Goal: Information Seeking & Learning: Learn about a topic

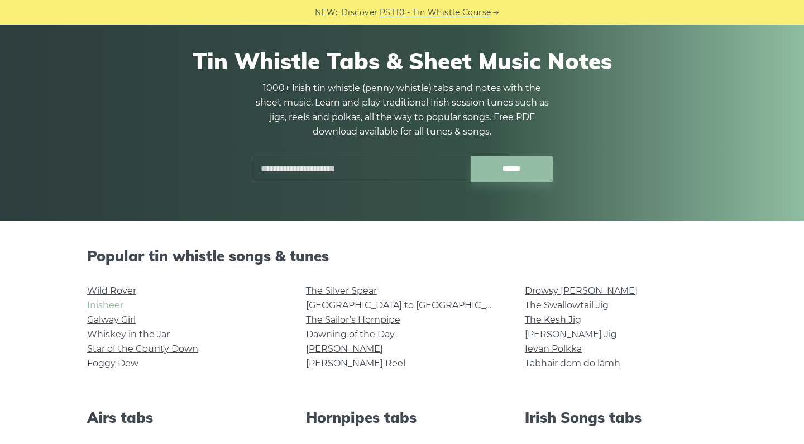
scroll to position [105, 0]
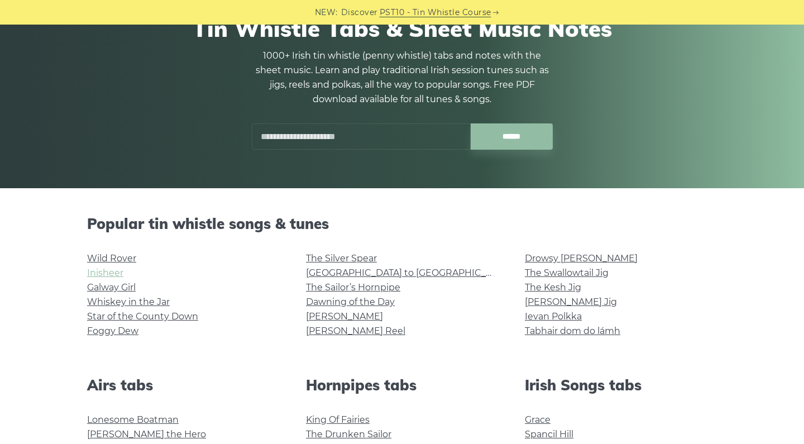
click at [105, 270] on link "Inisheer" at bounding box center [105, 273] width 36 height 11
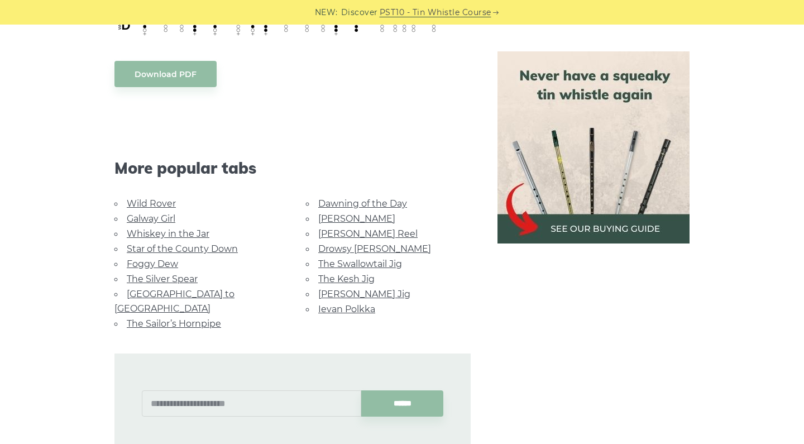
scroll to position [758, 0]
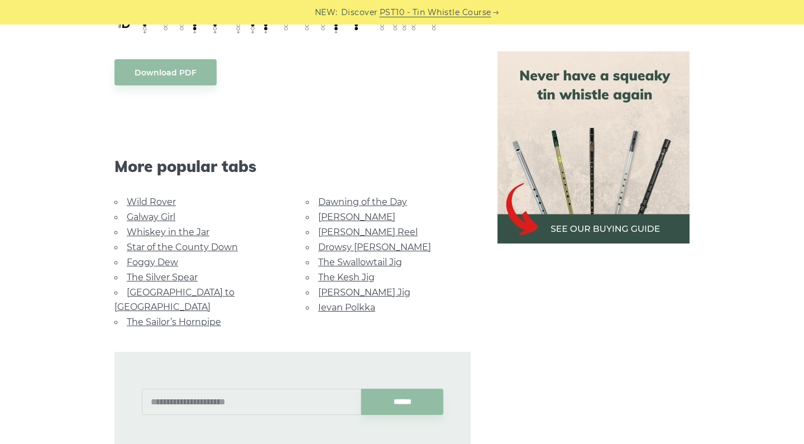
click at [342, 272] on link "The Kesh Jig" at bounding box center [346, 277] width 56 height 11
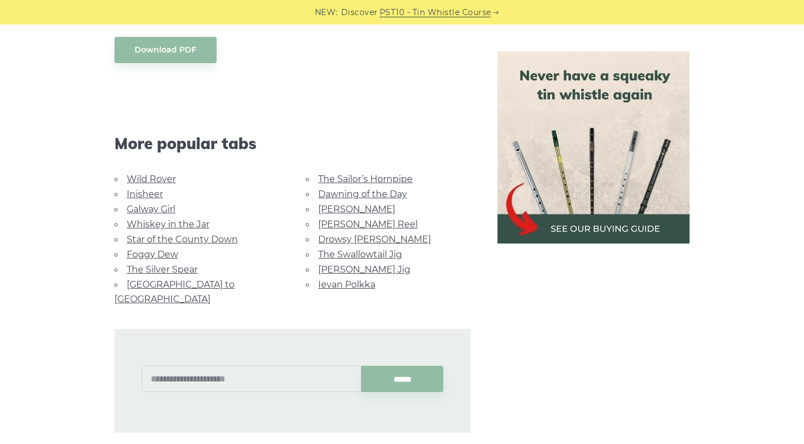
scroll to position [593, 0]
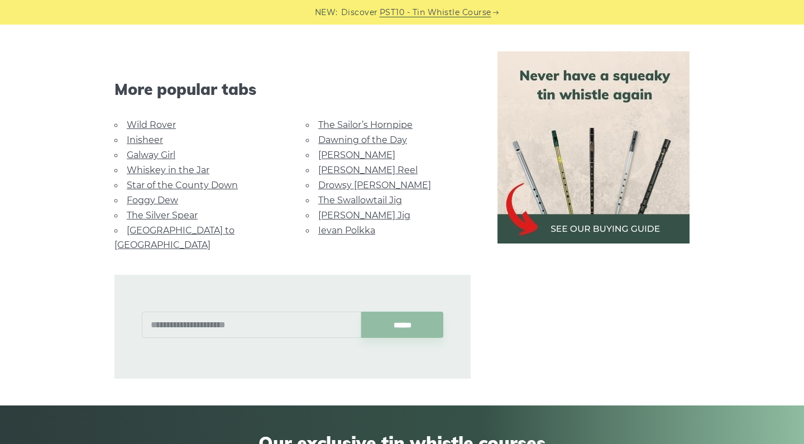
click at [345, 228] on link "Ievan Polkka" at bounding box center [346, 230] width 57 height 11
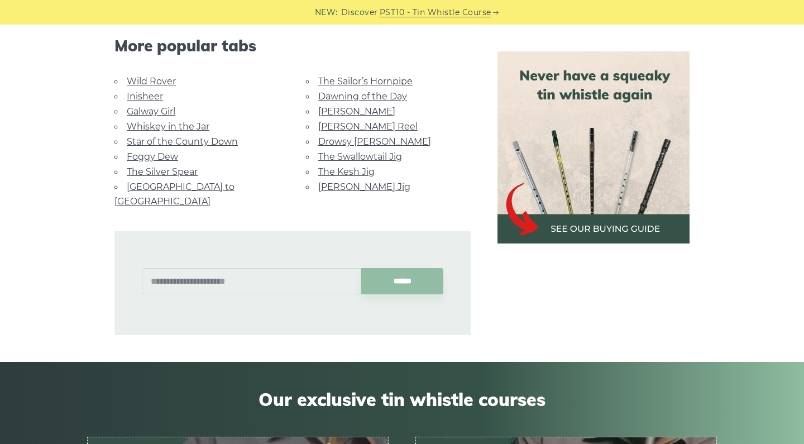
scroll to position [2692, 0]
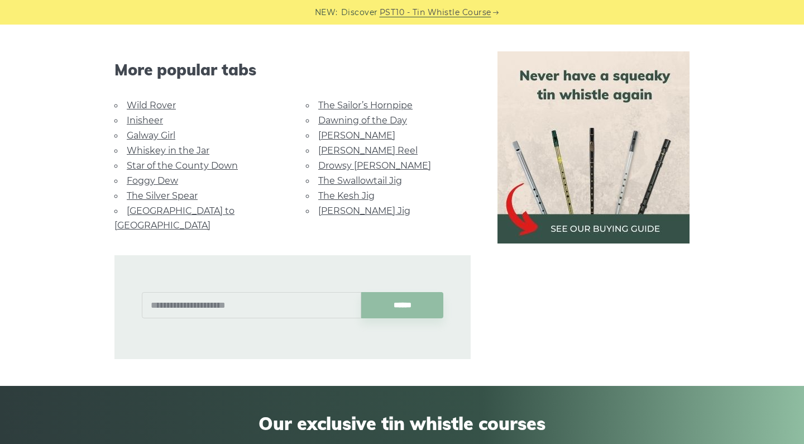
click at [340, 160] on link "Drowsy [PERSON_NAME]" at bounding box center [374, 165] width 113 height 11
click at [330, 128] on li "[PERSON_NAME]" at bounding box center [388, 135] width 165 height 15
click at [330, 130] on link "[PERSON_NAME]" at bounding box center [356, 135] width 77 height 11
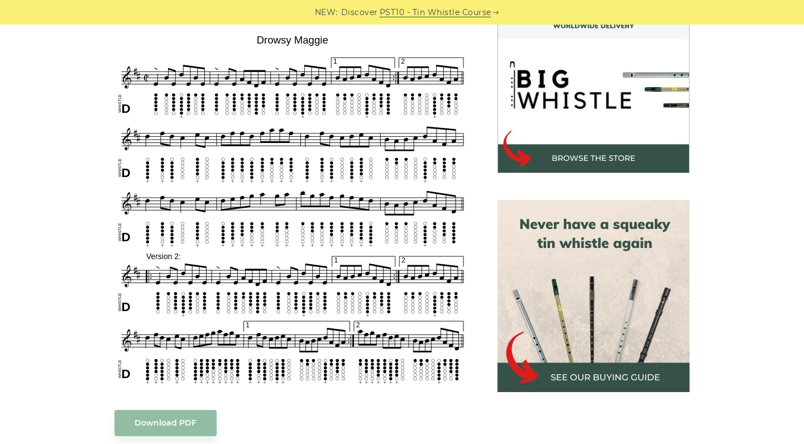
scroll to position [342, 0]
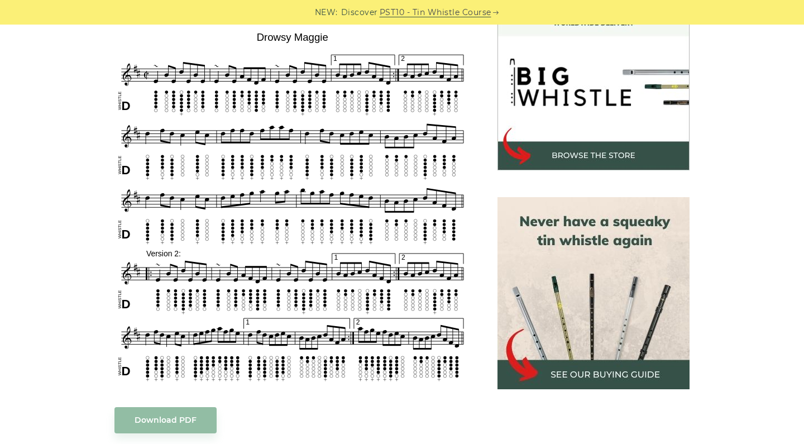
click at [58, 128] on div "Sheet music notes and tab to play Drowsy Maggie on a tin whistle (penny whistle…" at bounding box center [402, 390] width 804 height 825
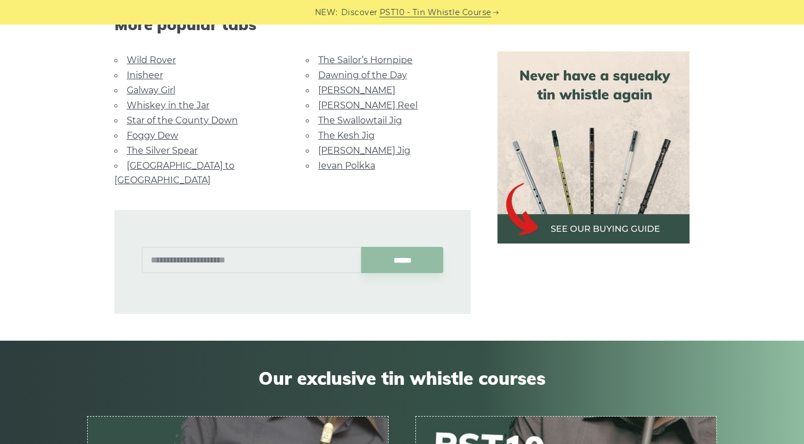
scroll to position [831, 0]
click at [341, 74] on link "Dawning of the Day" at bounding box center [362, 75] width 89 height 11
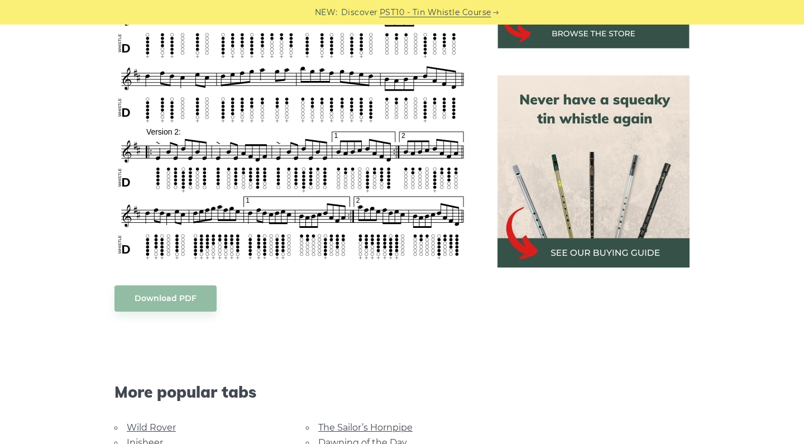
scroll to position [463, 0]
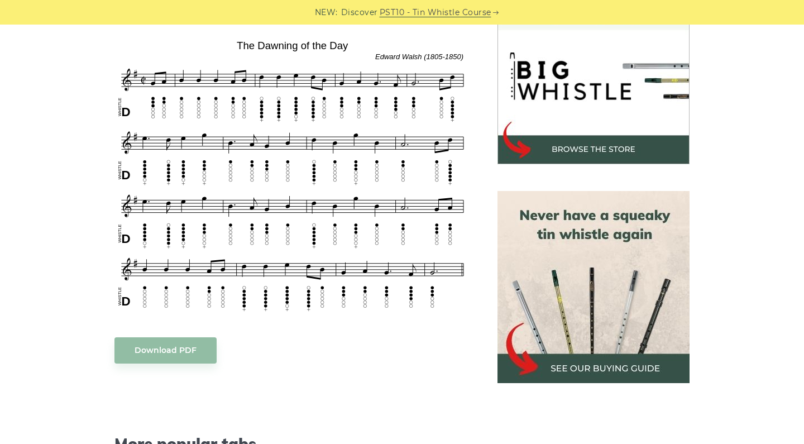
scroll to position [355, 0]
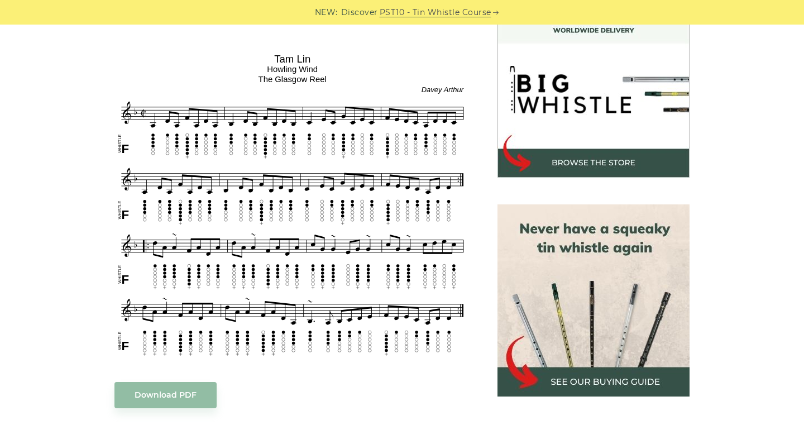
scroll to position [345, 0]
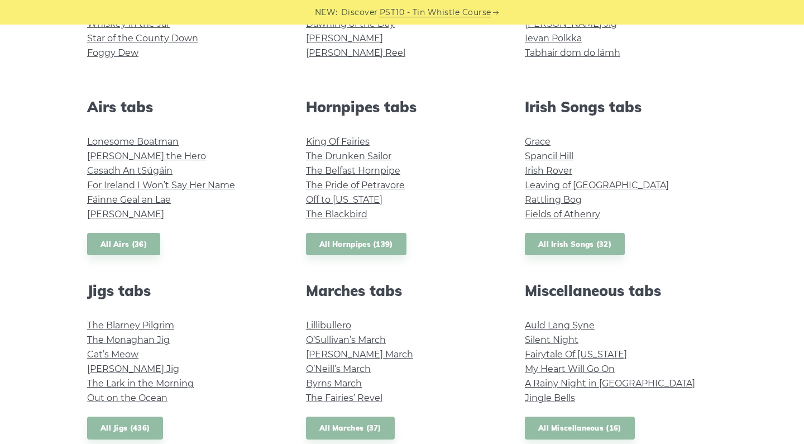
scroll to position [384, 0]
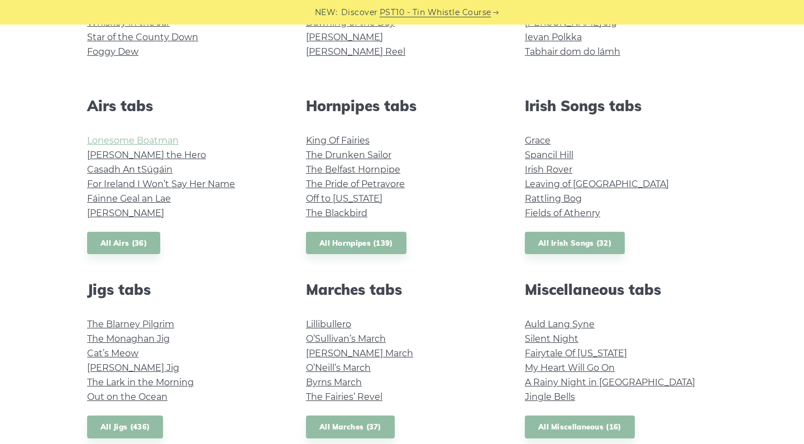
click at [101, 137] on link "Lonesome Boatman" at bounding box center [133, 140] width 92 height 11
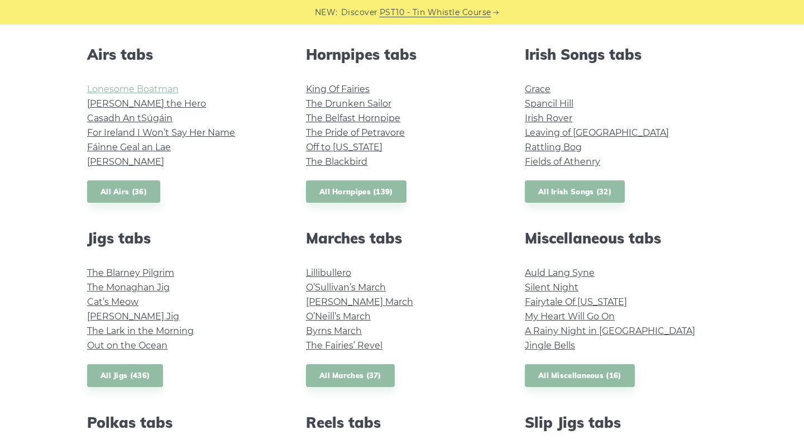
scroll to position [437, 0]
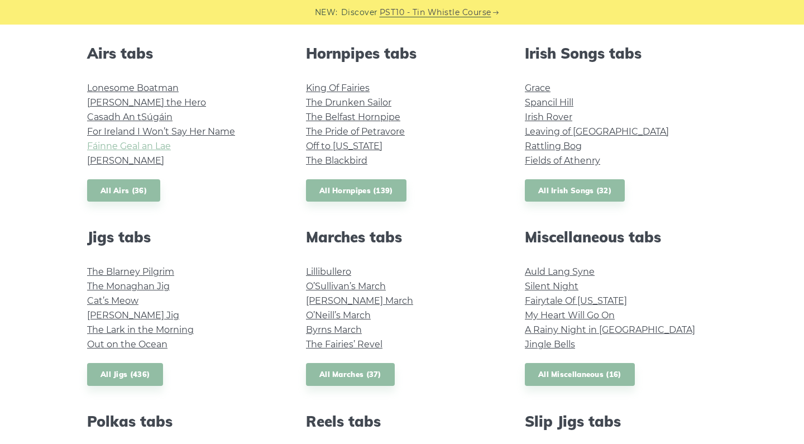
click at [133, 141] on link "Fáinne Geal an Lae" at bounding box center [129, 146] width 84 height 11
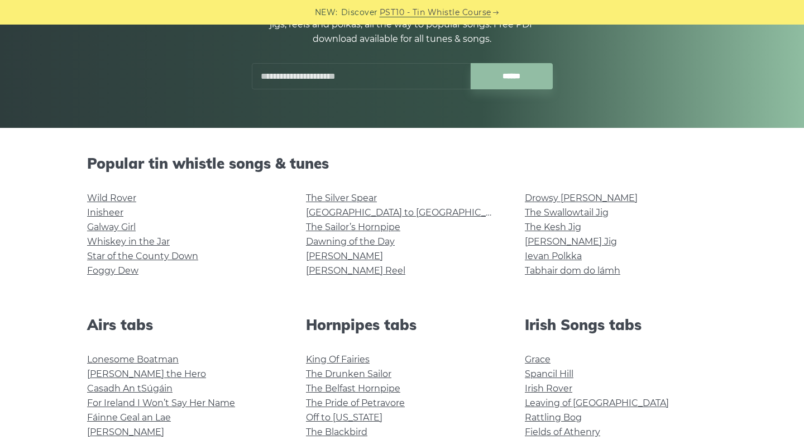
scroll to position [293, 0]
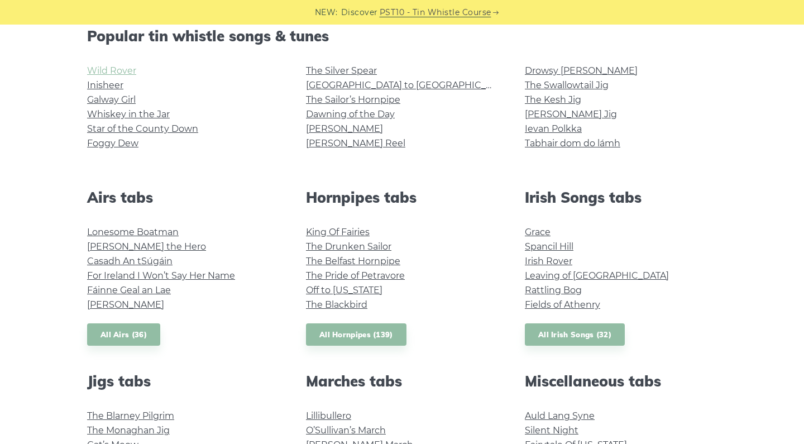
click at [119, 71] on link "Wild Rover" at bounding box center [111, 70] width 49 height 11
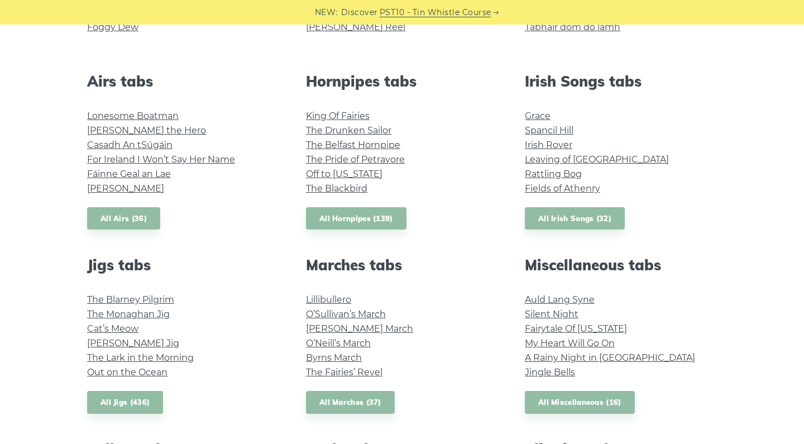
scroll to position [449, 0]
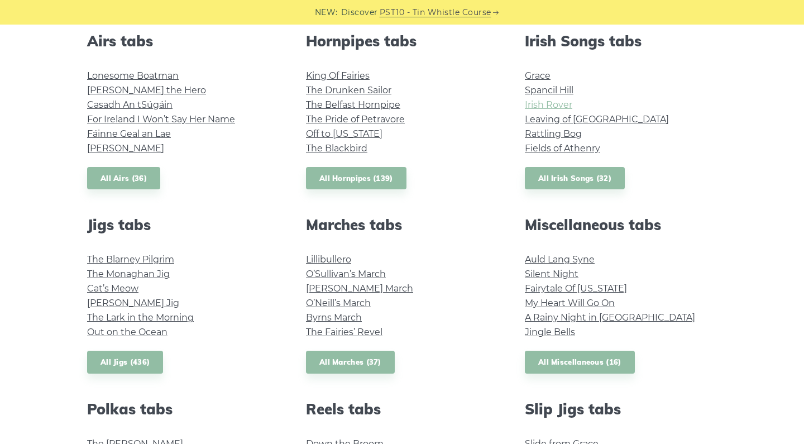
click at [561, 108] on link "Irish Rover" at bounding box center [548, 104] width 47 height 11
click at [337, 146] on link "The Blackbird" at bounding box center [336, 148] width 61 height 11
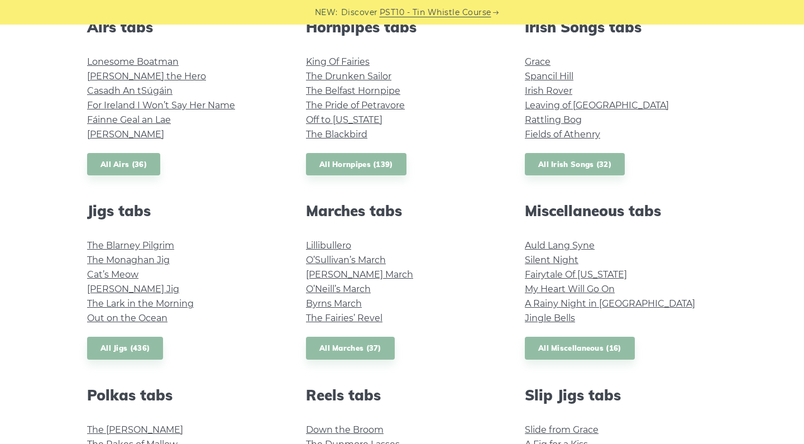
scroll to position [464, 0]
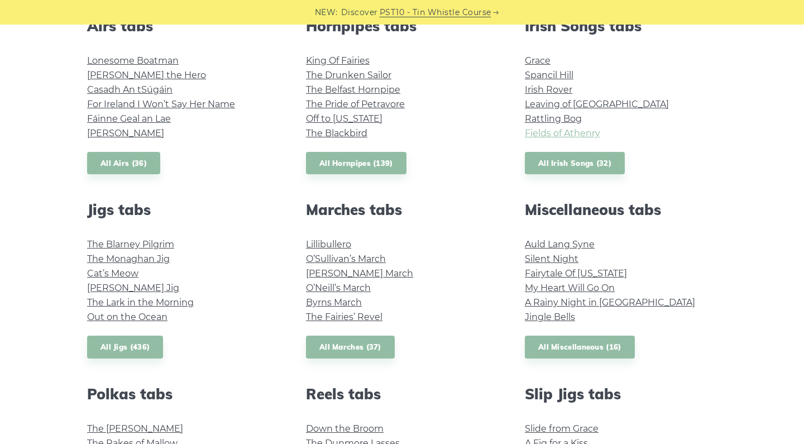
click at [541, 137] on link "Fields of Athenry" at bounding box center [562, 133] width 75 height 11
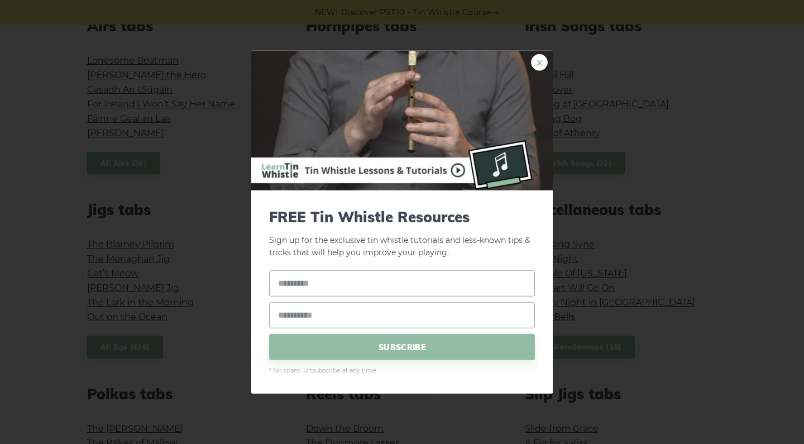
click at [541, 65] on link "×" at bounding box center [539, 62] width 17 height 17
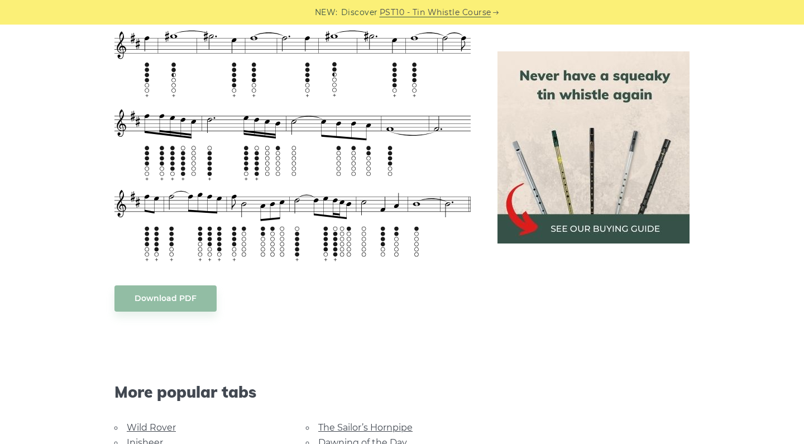
scroll to position [574, 0]
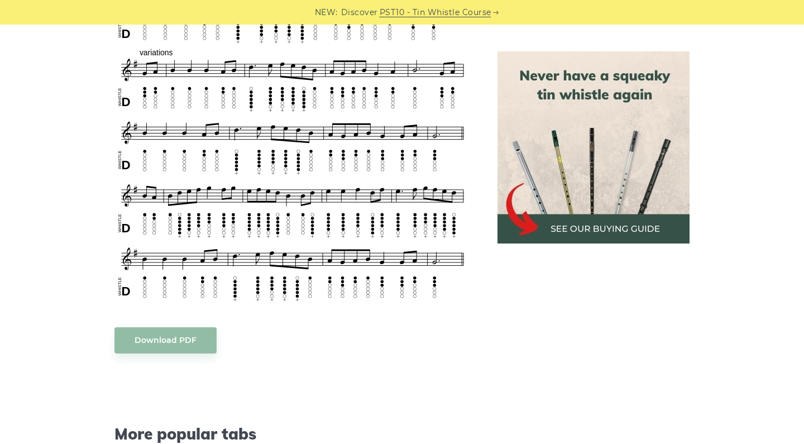
scroll to position [627, 0]
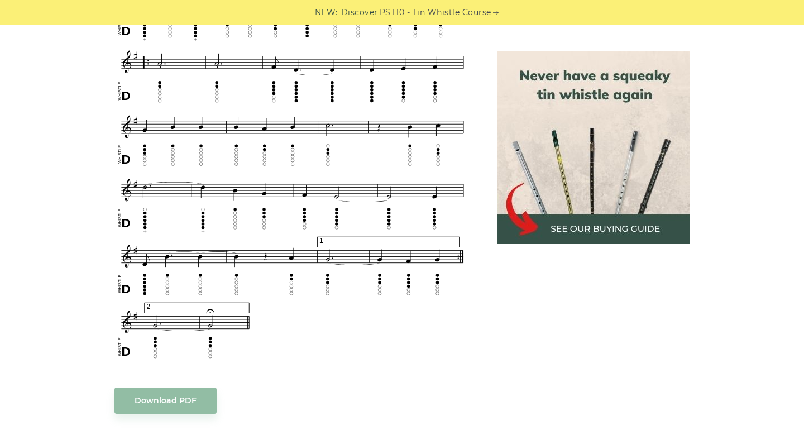
scroll to position [669, 0]
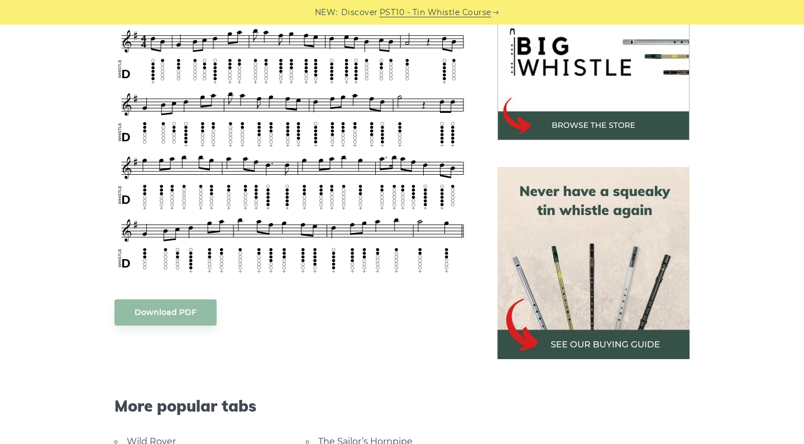
scroll to position [373, 0]
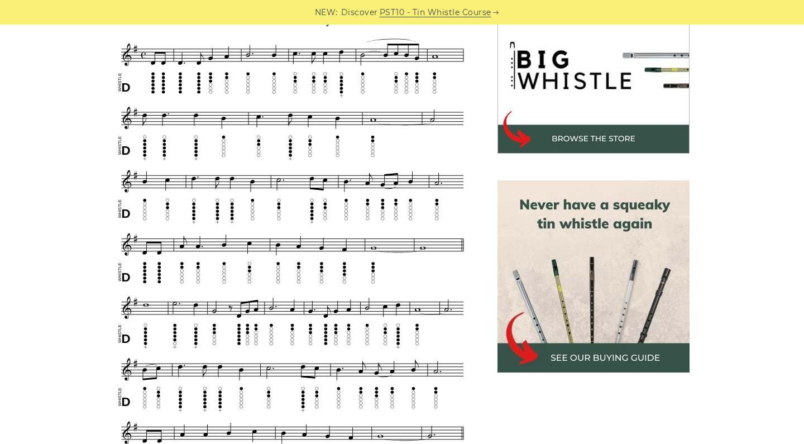
scroll to position [365, 0]
